Goal: Task Accomplishment & Management: Use online tool/utility

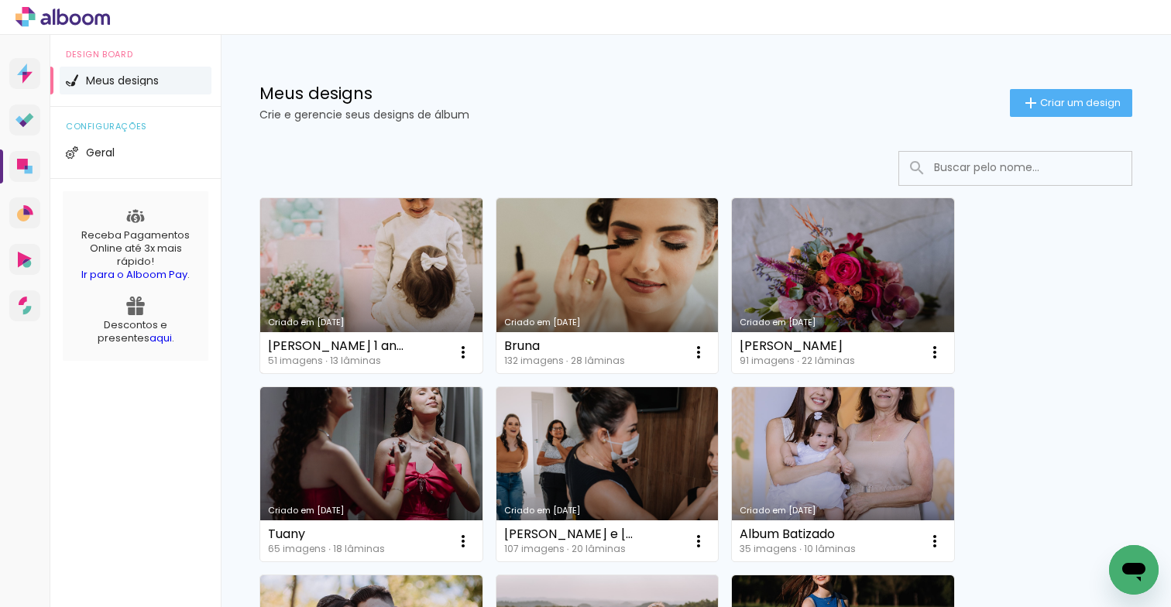
click at [337, 239] on link "Criado em [DATE]" at bounding box center [371, 285] width 222 height 175
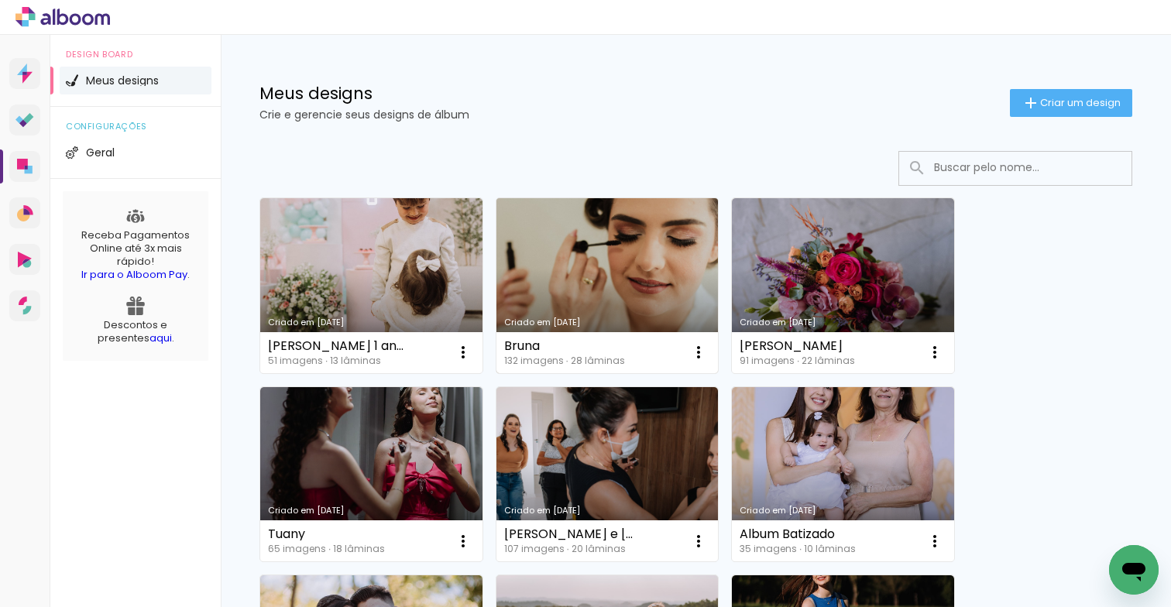
click at [583, 270] on link "Criado em [DATE]" at bounding box center [608, 285] width 222 height 175
